Goal: Task Accomplishment & Management: Complete application form

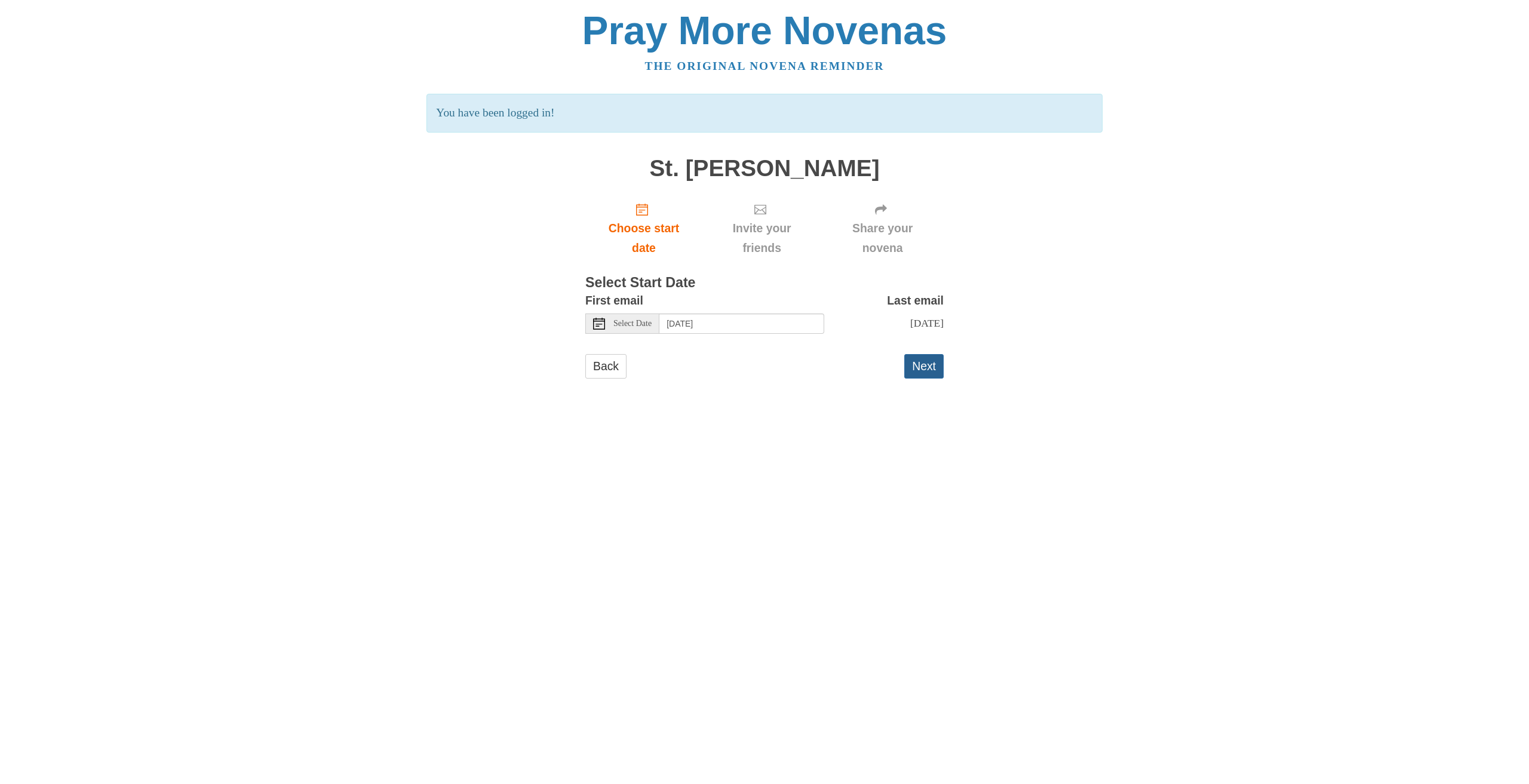
click at [921, 378] on button "Next" at bounding box center [924, 367] width 39 height 25
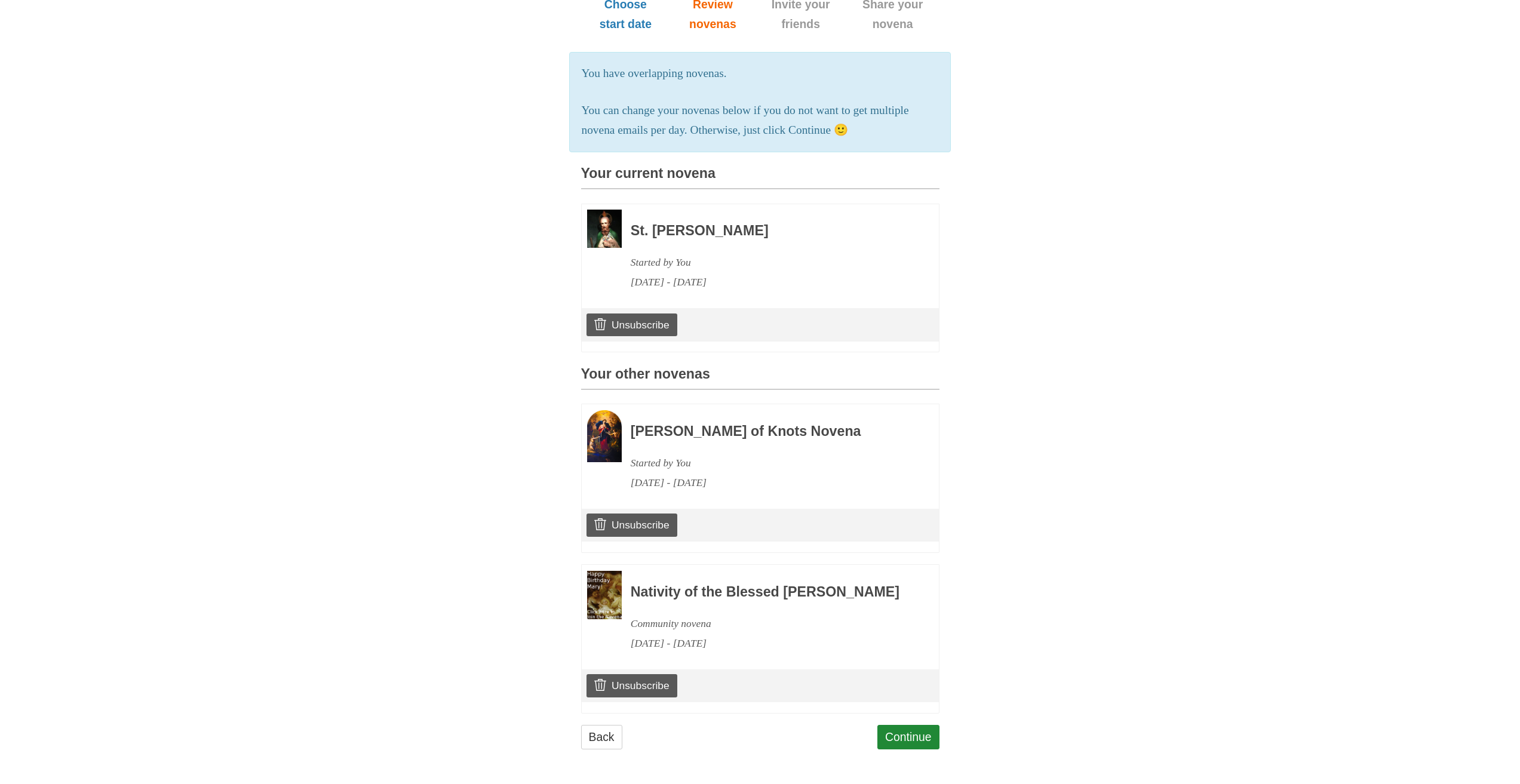
scroll to position [202, 0]
click at [911, 733] on link "Continue" at bounding box center [908, 737] width 62 height 25
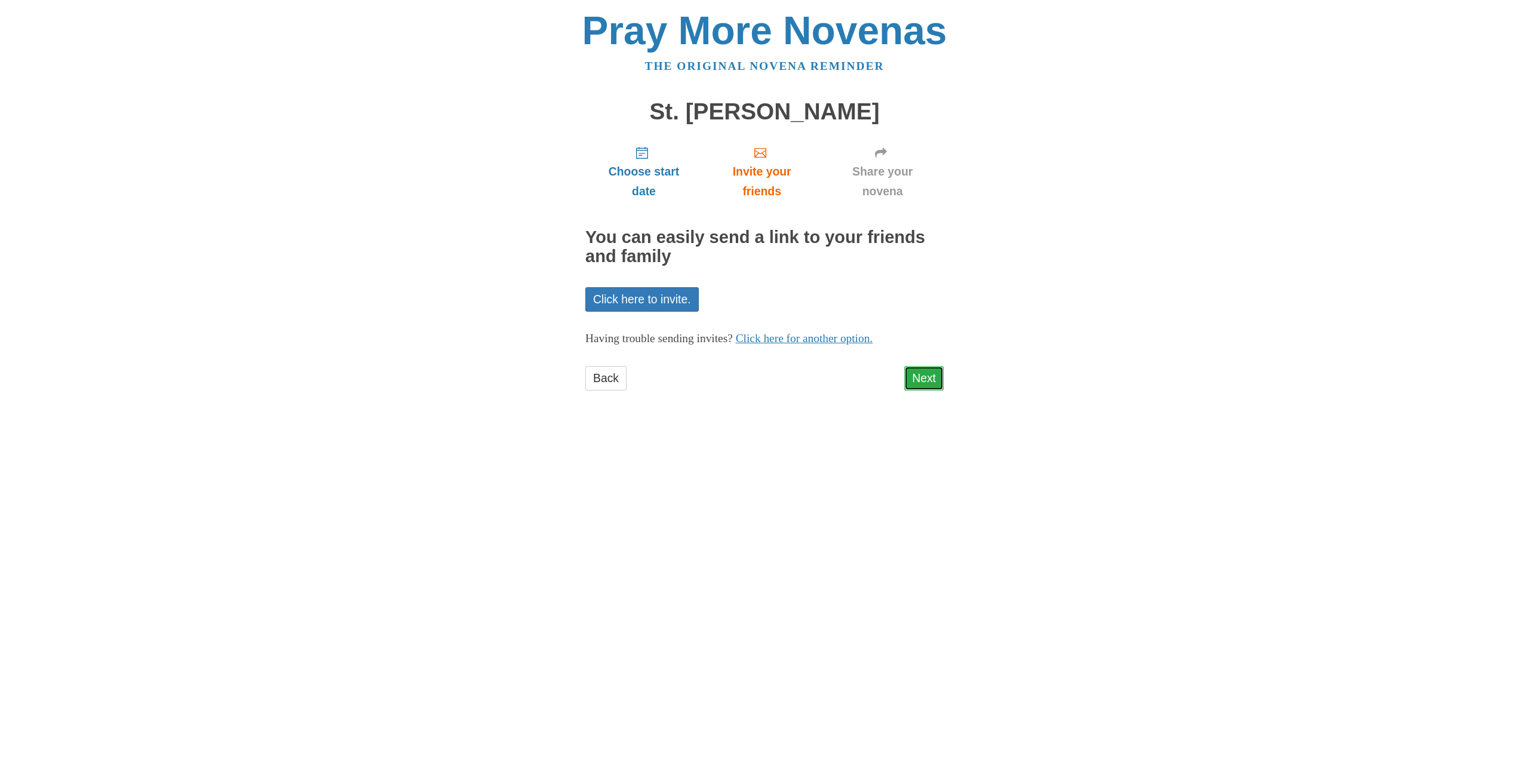
click at [917, 374] on link "Next" at bounding box center [924, 378] width 39 height 25
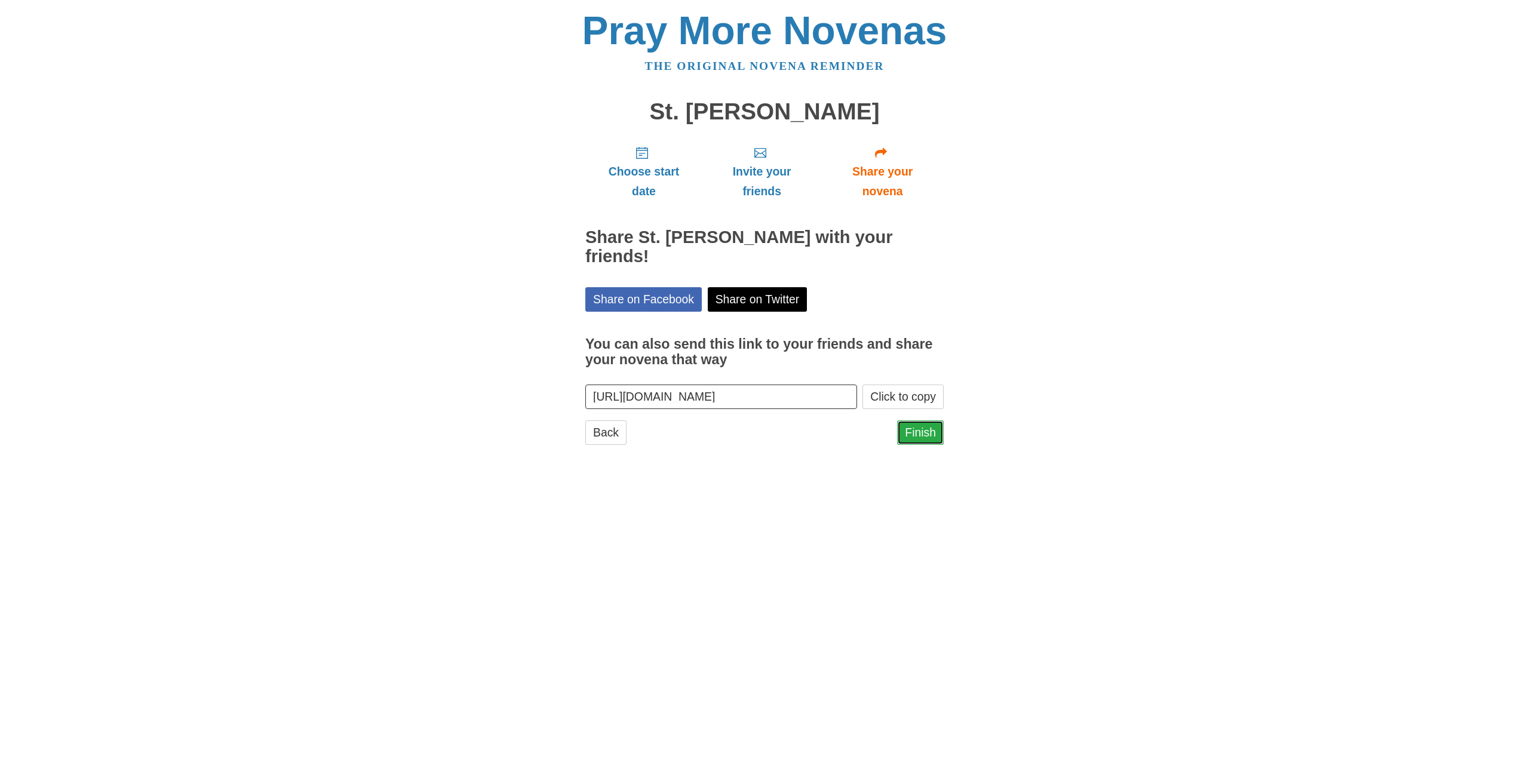
click at [912, 420] on link "Finish" at bounding box center [920, 432] width 47 height 25
